Goal: Use online tool/utility: Use online tool/utility

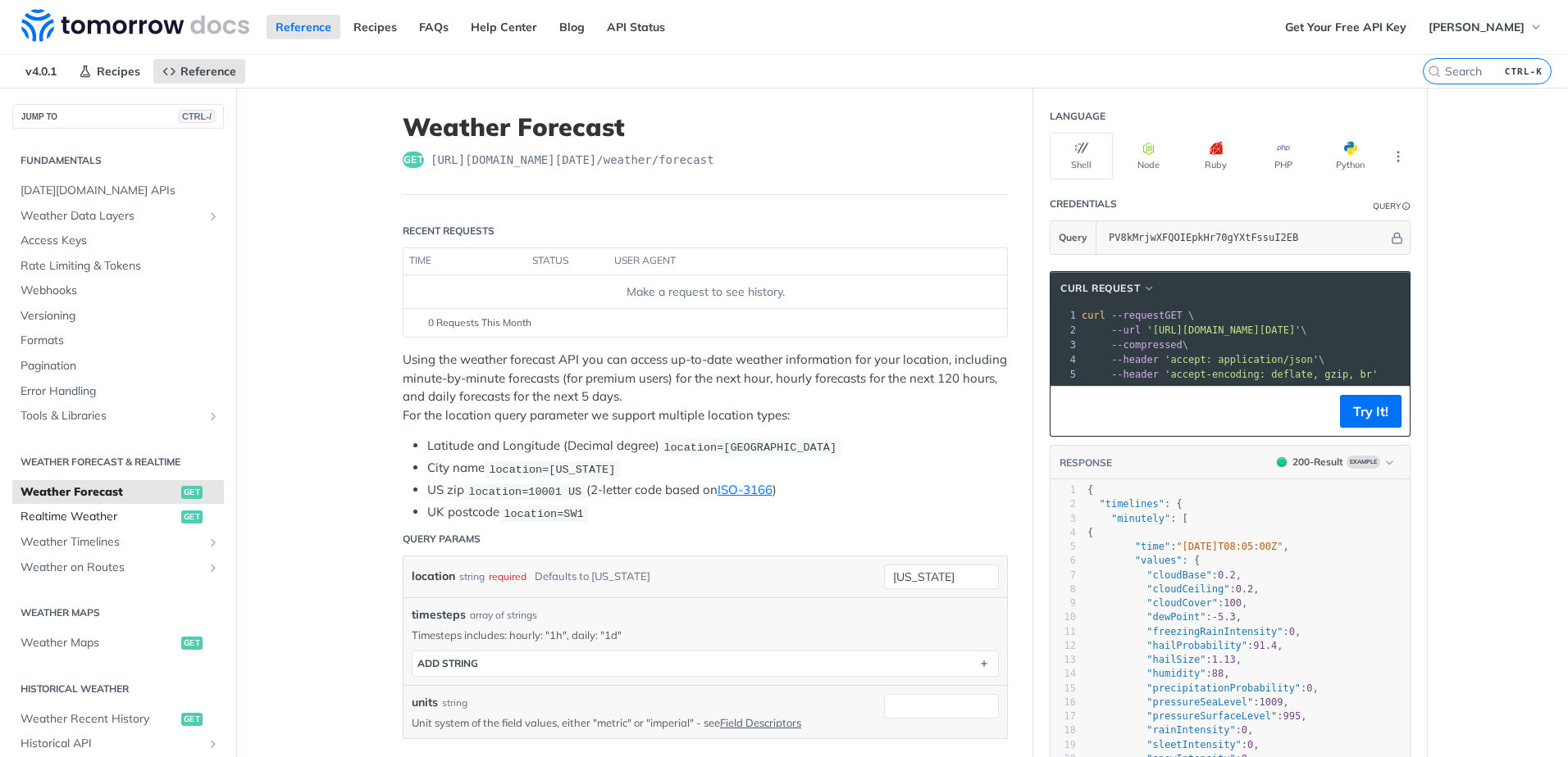
click at [89, 518] on span "Realtime Weather" at bounding box center [98, 517] width 157 height 17
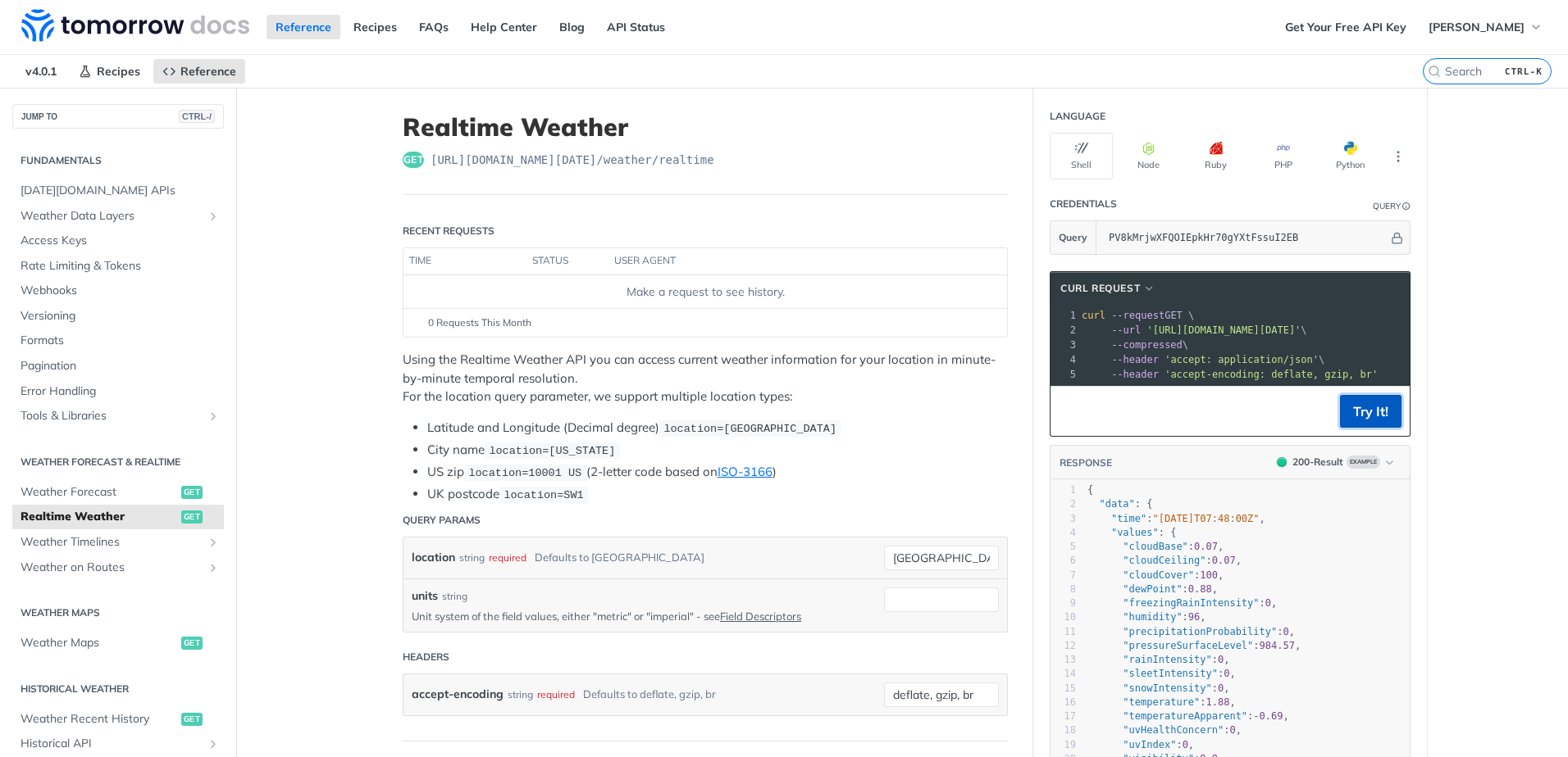
click at [1351, 422] on button "Try It!" at bounding box center [1371, 410] width 61 height 32
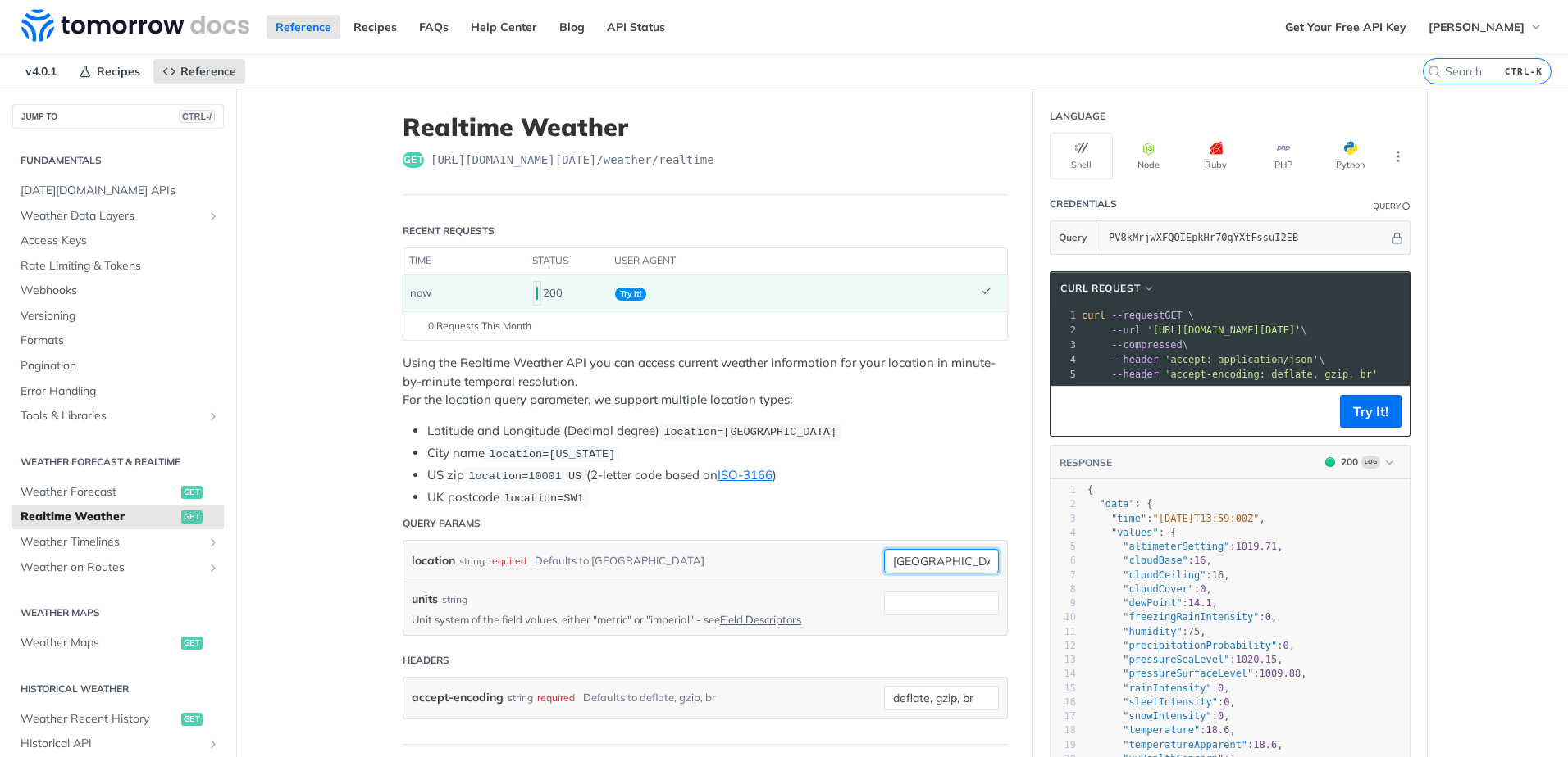
click at [928, 561] on input "[GEOGRAPHIC_DATA]" at bounding box center [942, 561] width 115 height 25
drag, startPoint x: 964, startPoint y: 560, endPoint x: 874, endPoint y: 560, distance: 90.0
click at [874, 560] on div "location string required Defaults to [GEOGRAPHIC_DATA] [GEOGRAPHIC_DATA] requir…" at bounding box center [705, 561] width 587 height 25
type input "[GEOGRAPHIC_DATA]"
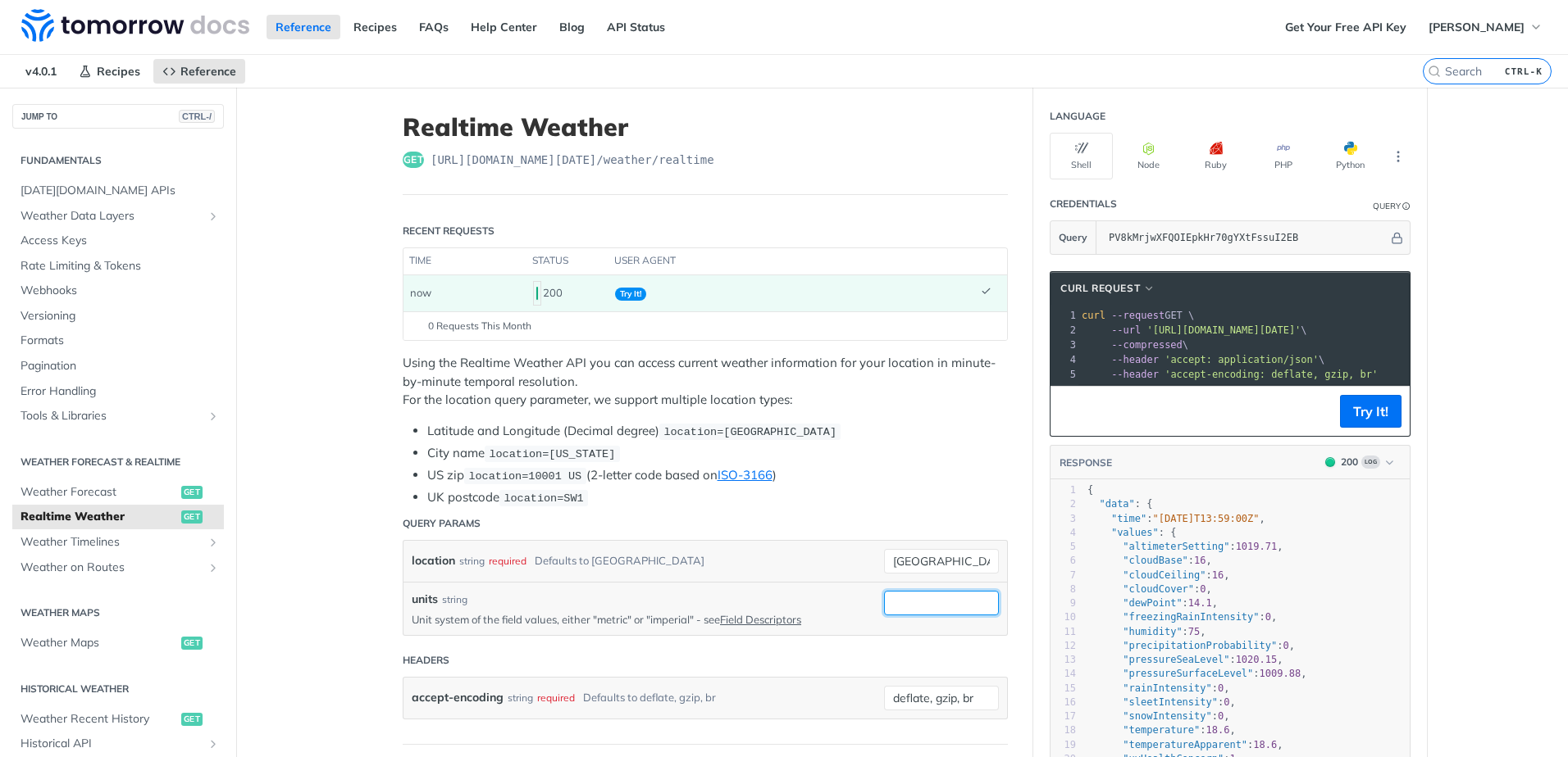
click at [914, 600] on input "units" at bounding box center [942, 602] width 115 height 25
type input "imperial"
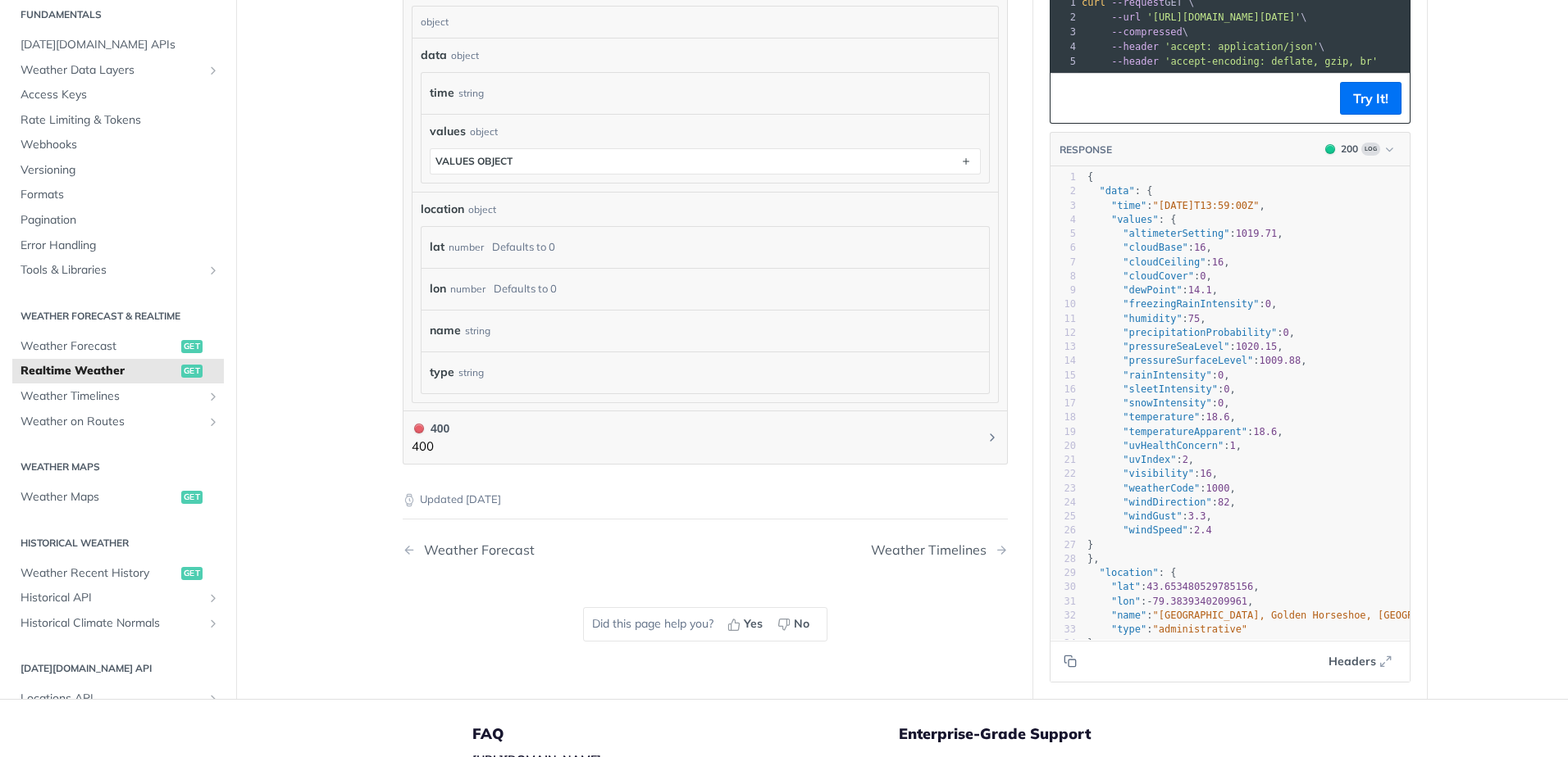
scroll to position [902, 0]
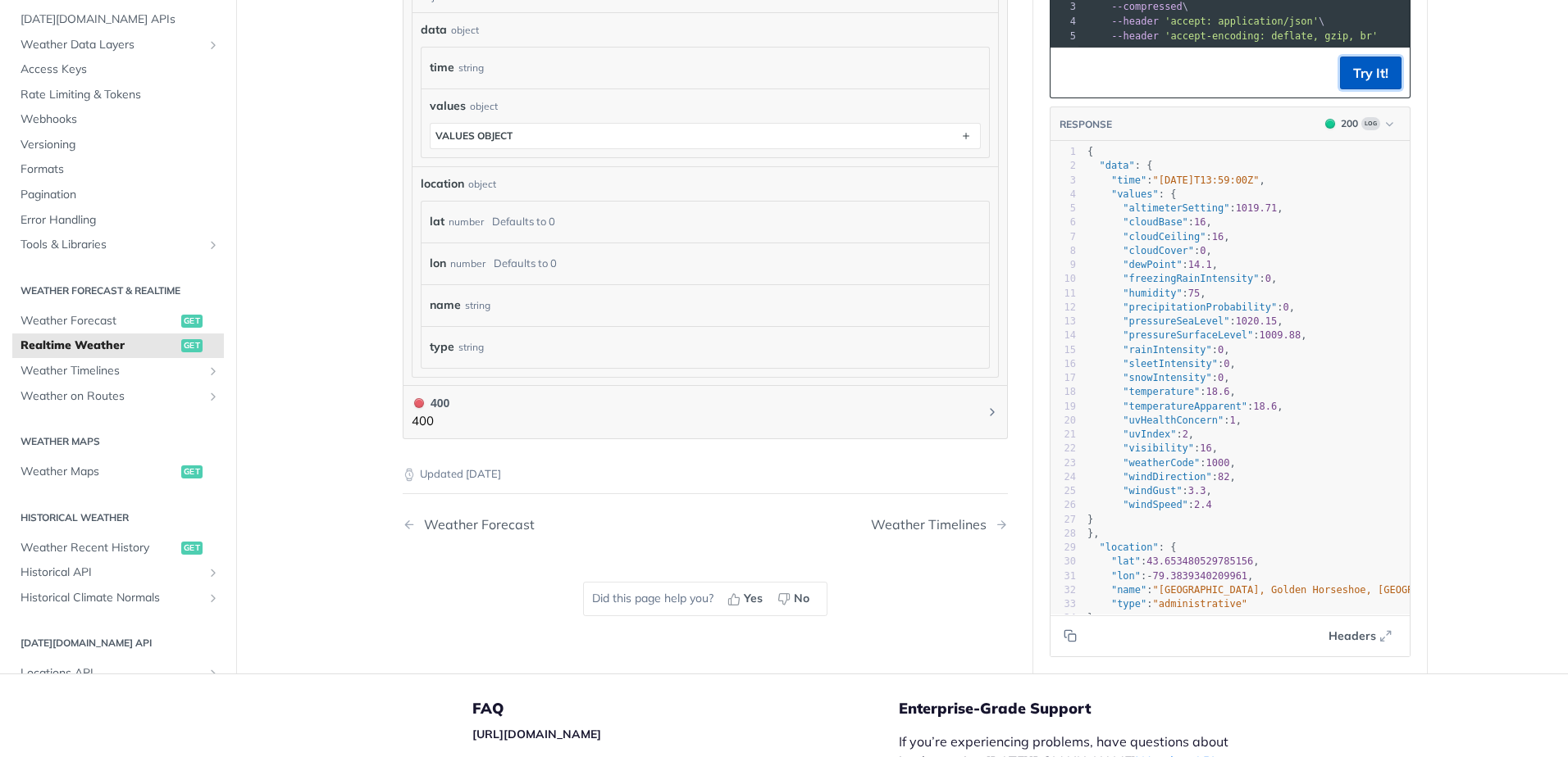
click at [1362, 90] on button "Try It!" at bounding box center [1371, 72] width 61 height 32
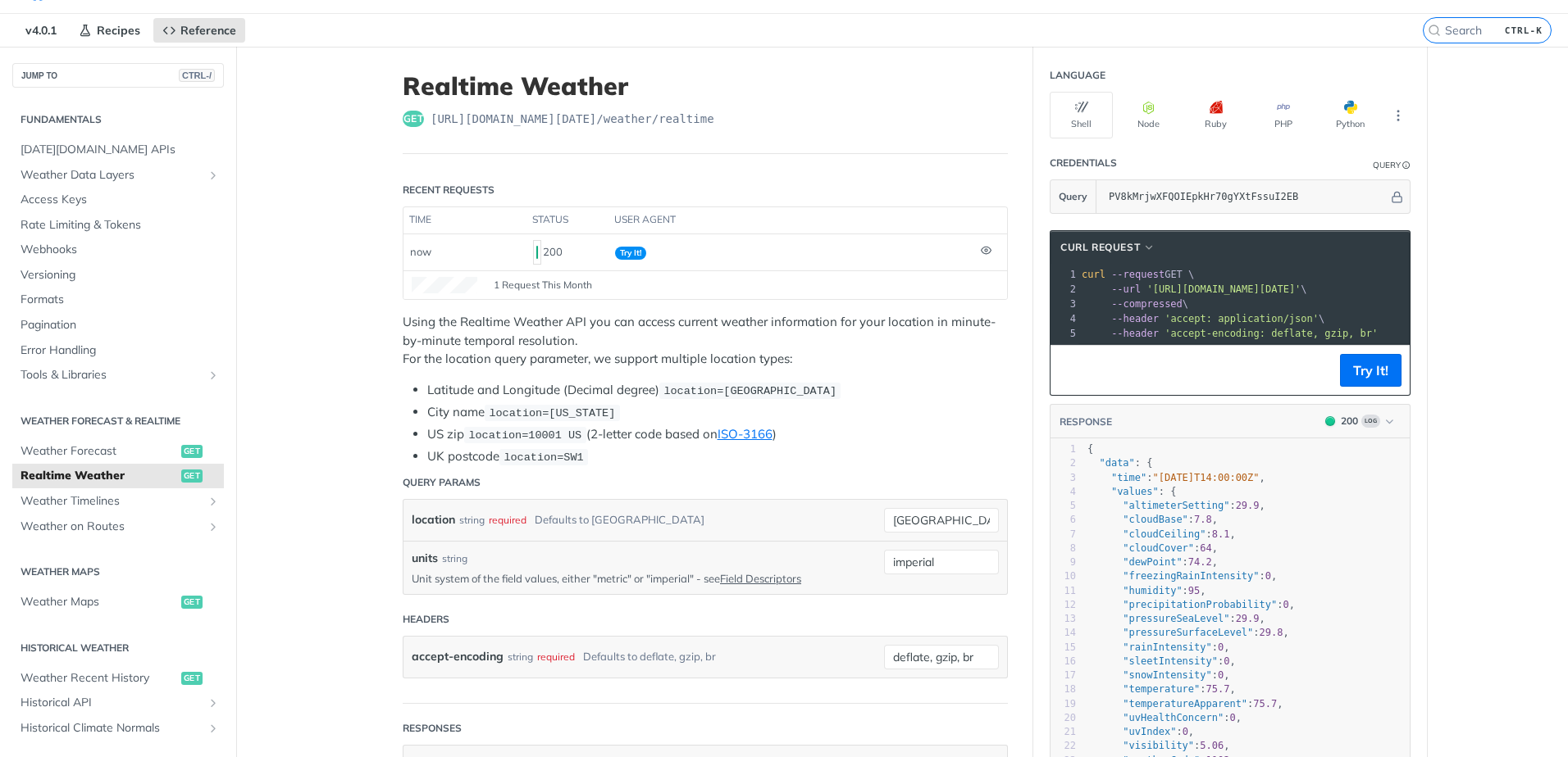
scroll to position [0, 0]
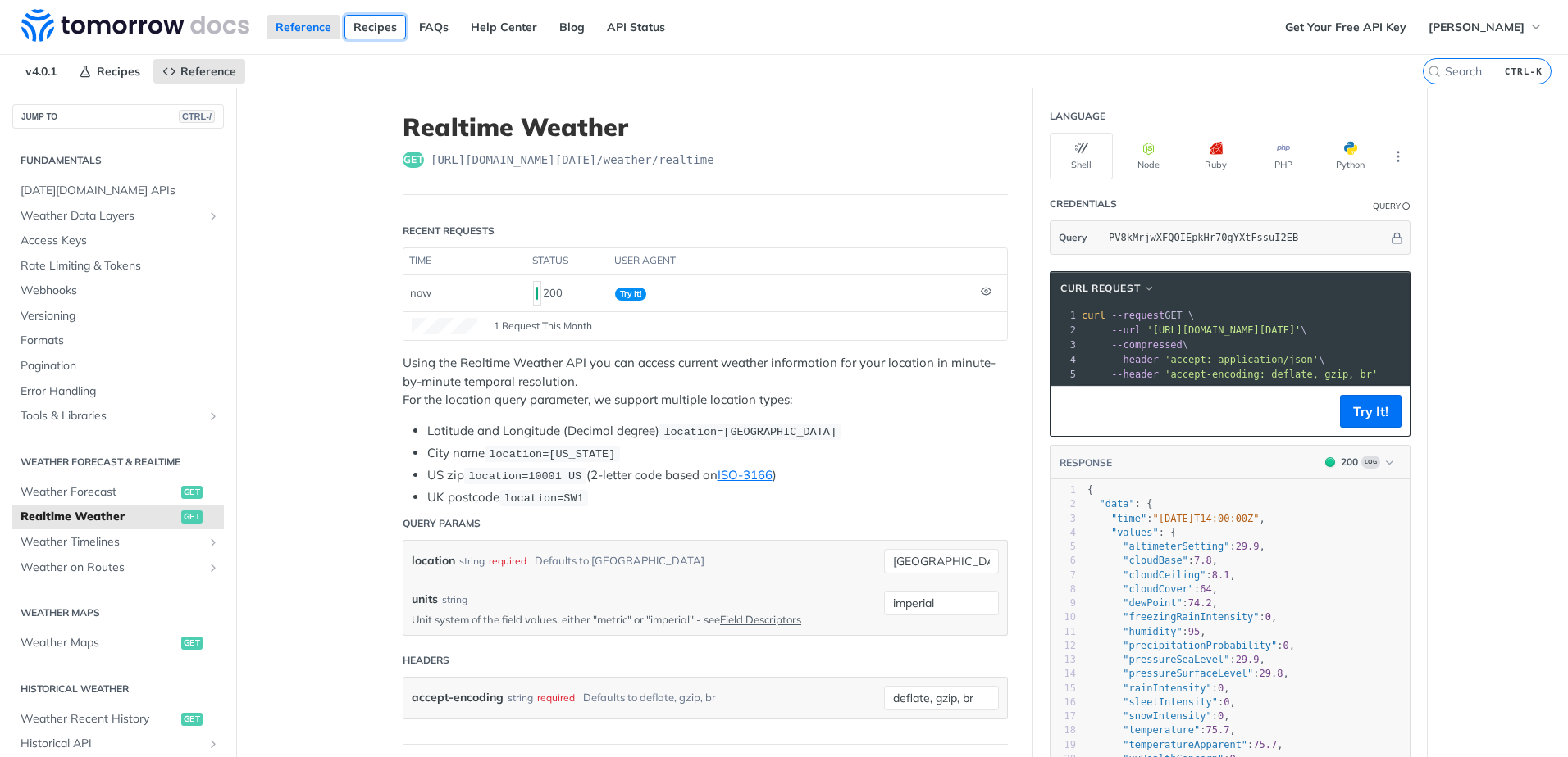
click at [380, 29] on link "Recipes" at bounding box center [375, 27] width 61 height 25
